Goal: Task Accomplishment & Management: Manage account settings

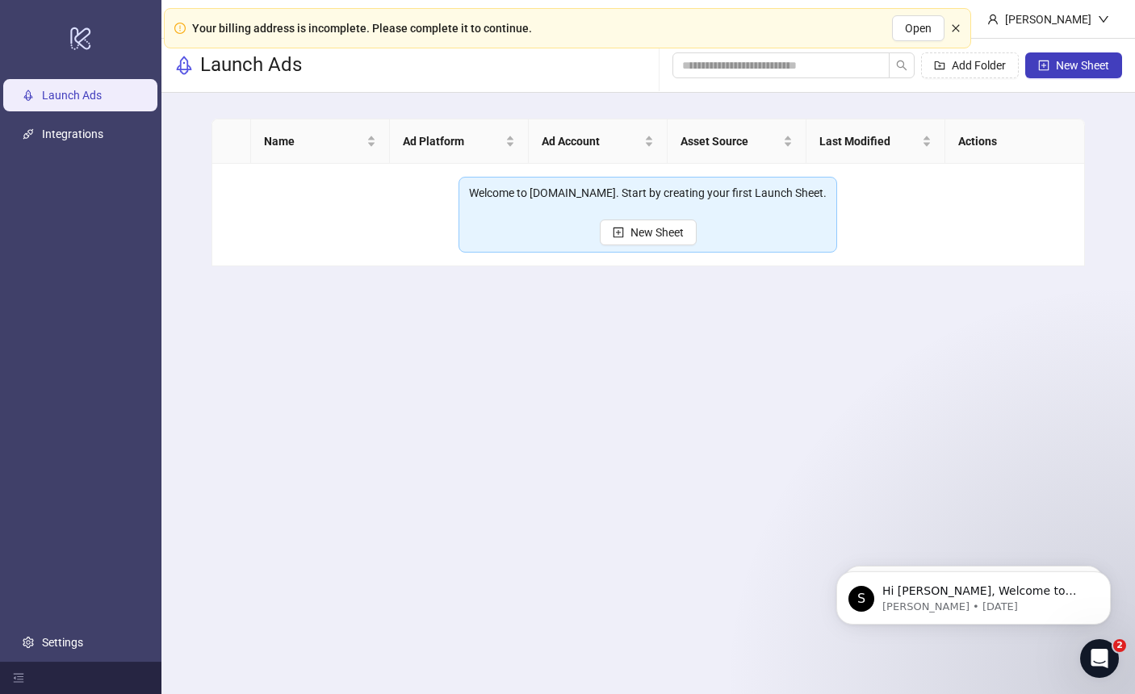
click at [956, 32] on icon "close" at bounding box center [956, 28] width 10 height 10
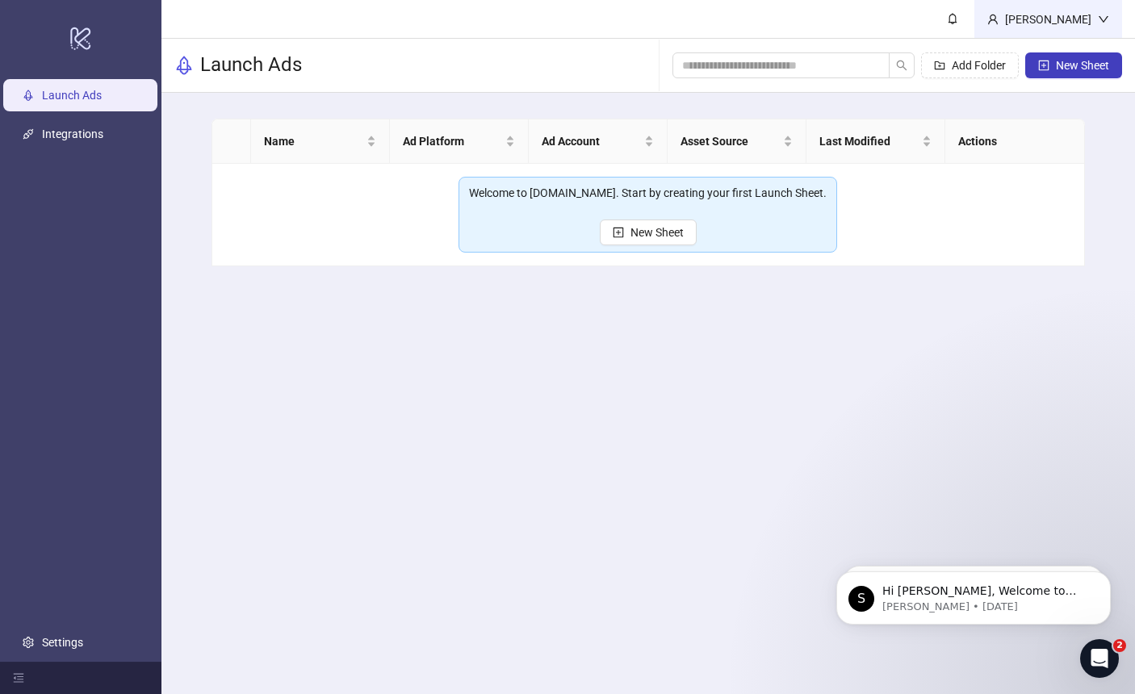
click at [1078, 23] on div "[PERSON_NAME]" at bounding box center [1048, 19] width 99 height 18
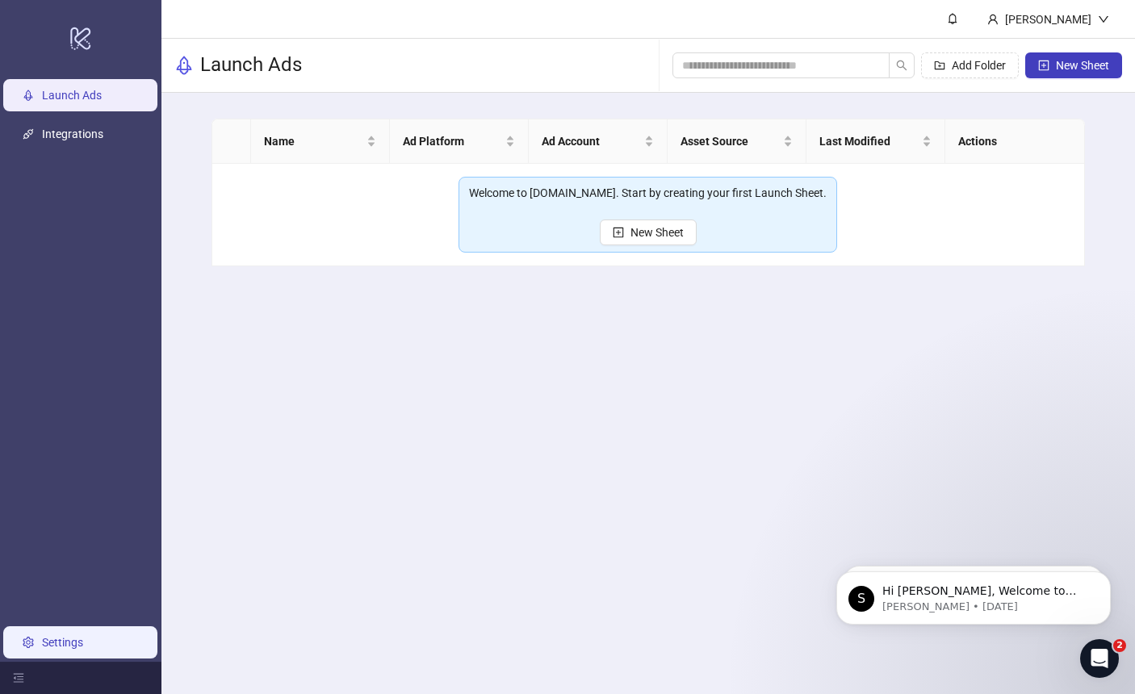
click at [58, 644] on link "Settings" at bounding box center [62, 642] width 41 height 13
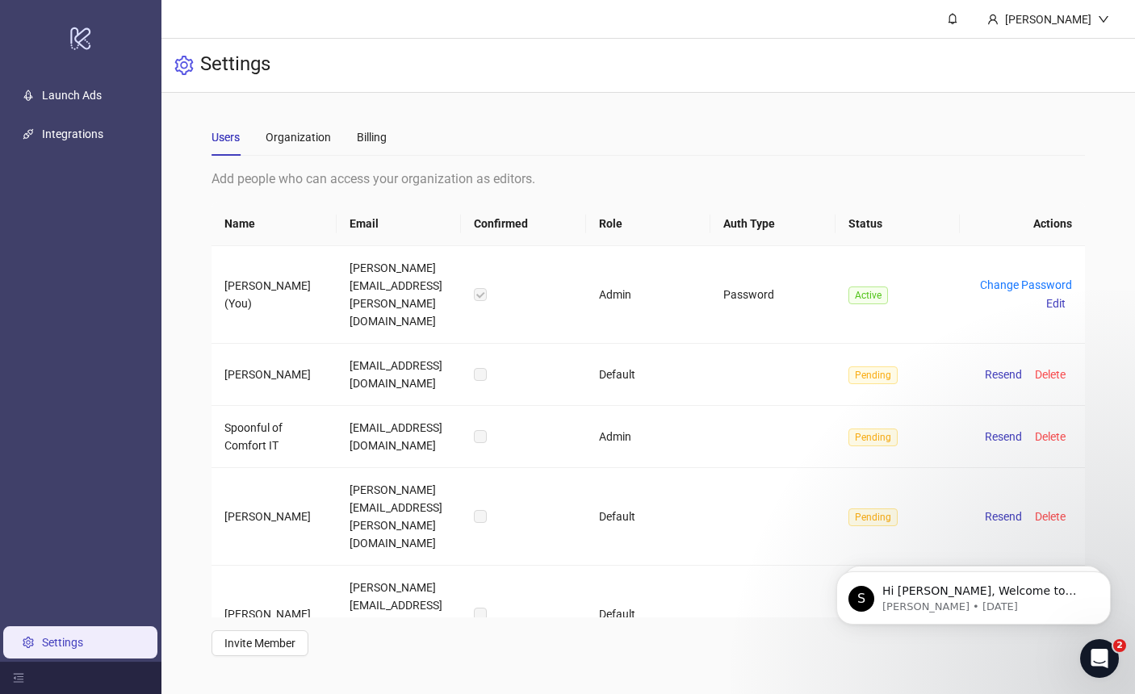
click at [396, 130] on div "Users Organization Billing" at bounding box center [648, 137] width 873 height 37
click at [381, 135] on div "Billing" at bounding box center [372, 137] width 30 height 18
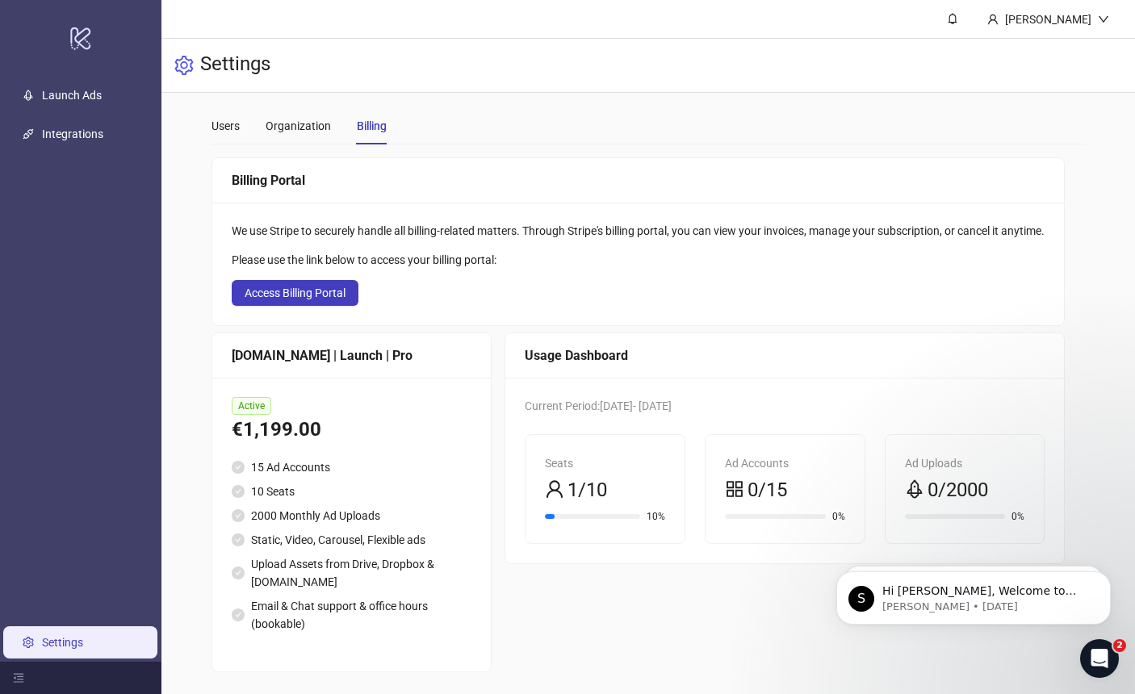
scroll to position [15, 0]
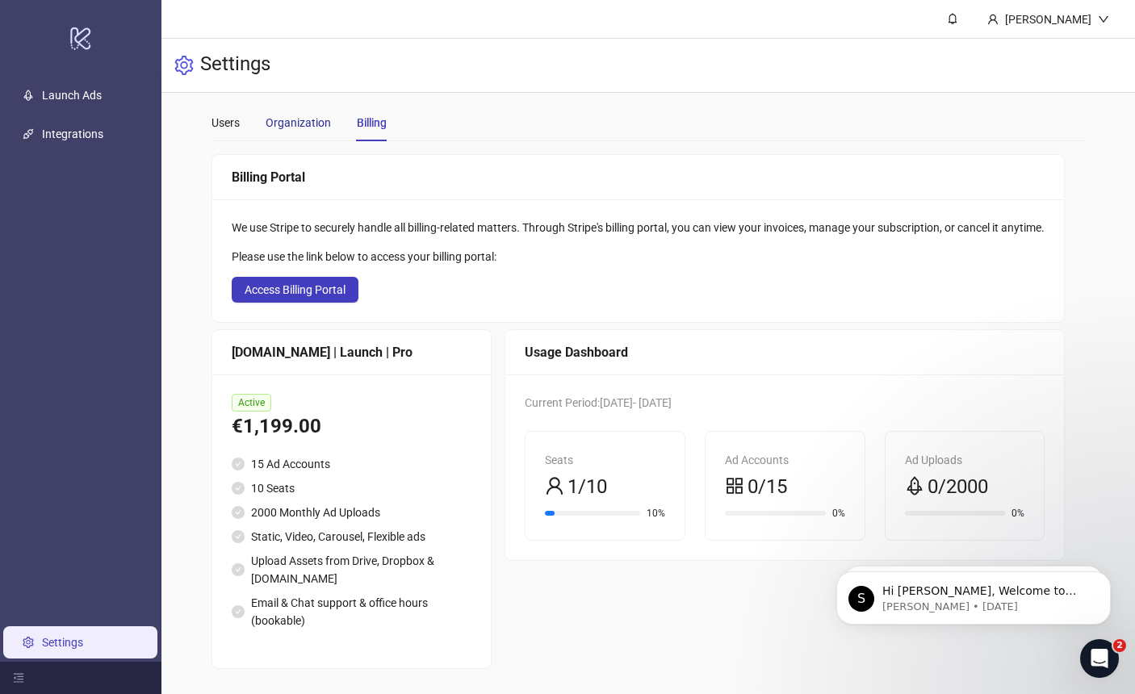
click at [300, 124] on div "Organization" at bounding box center [298, 123] width 65 height 18
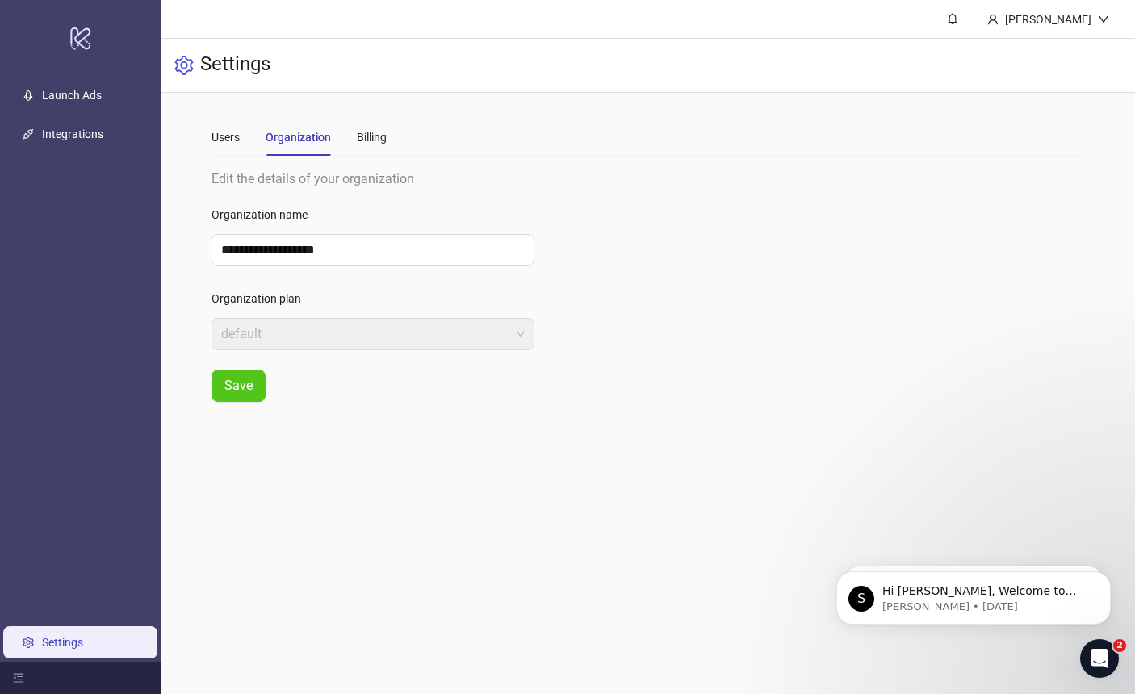
click at [207, 121] on main "**********" at bounding box center [648, 260] width 899 height 335
click at [216, 132] on div "Users" at bounding box center [226, 137] width 28 height 18
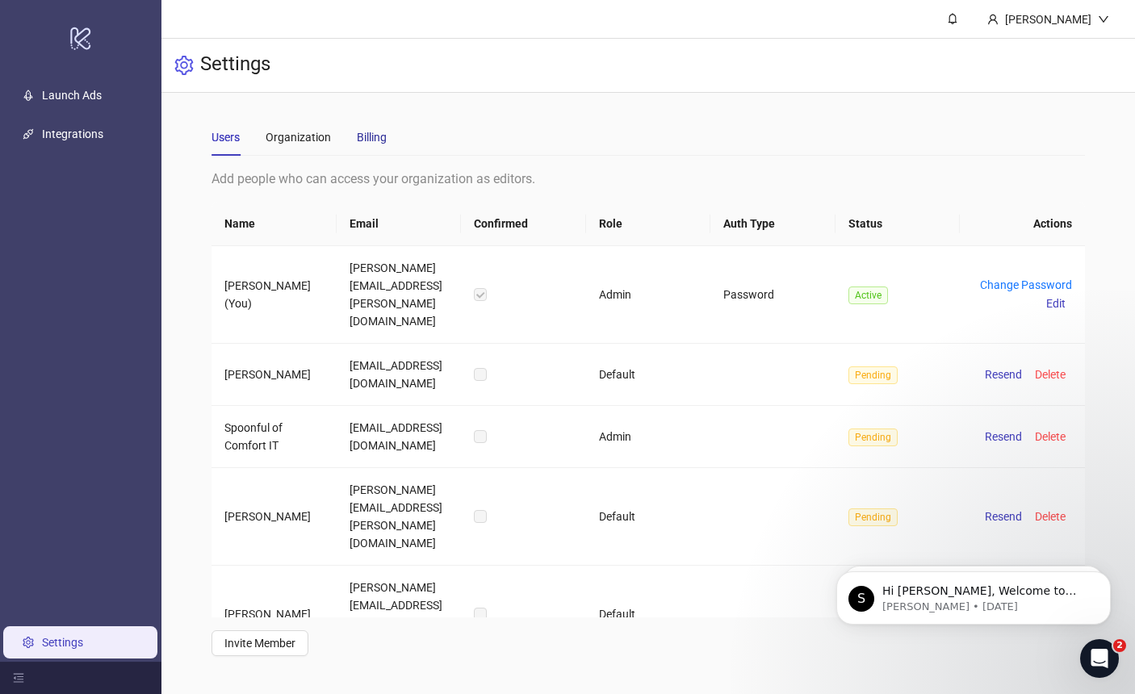
click at [361, 144] on div "Billing" at bounding box center [372, 137] width 30 height 18
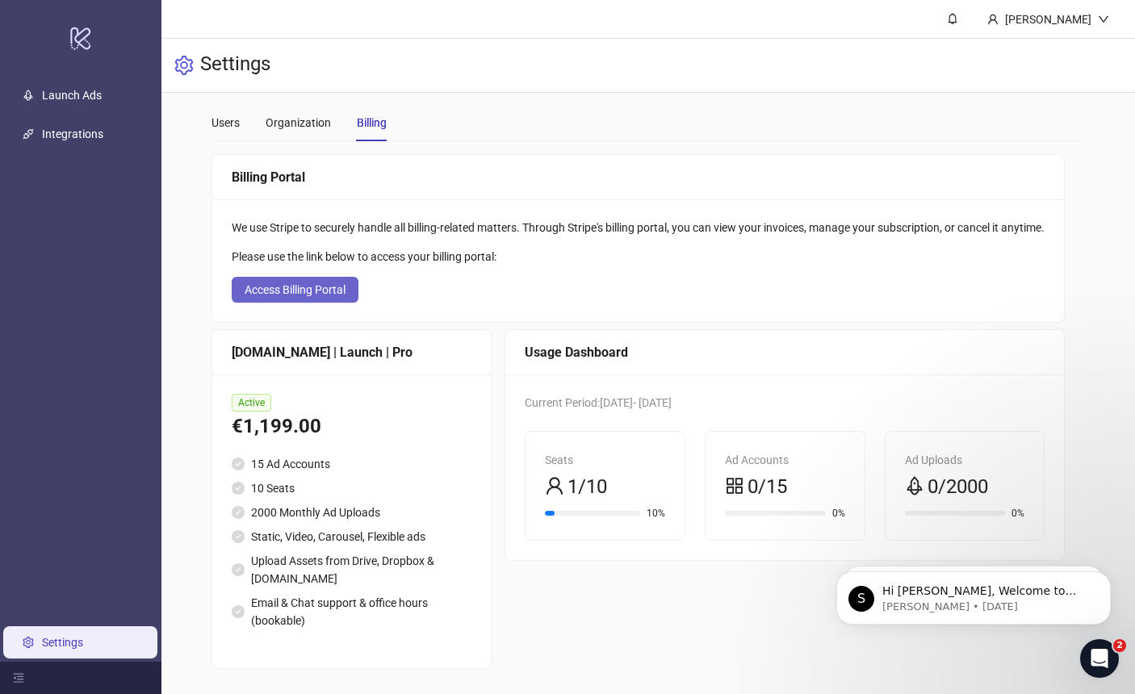
scroll to position [15, 0]
click at [336, 295] on span "Access Billing Portal" at bounding box center [295, 289] width 101 height 13
